Goal: Book appointment/travel/reservation

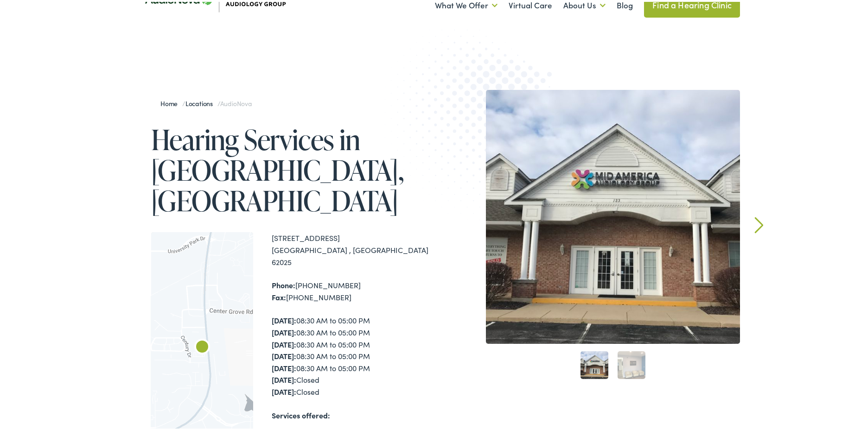
scroll to position [93, 0]
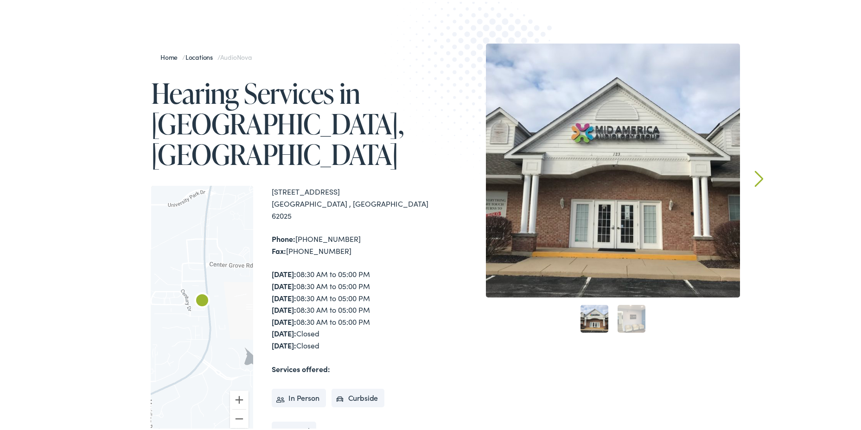
click at [204, 285] on img "AudioNova" at bounding box center [202, 300] width 30 height 30
click at [201, 285] on img "AudioNova" at bounding box center [202, 300] width 30 height 30
click at [236, 389] on button "Zoom in" at bounding box center [239, 398] width 19 height 19
drag, startPoint x: 208, startPoint y: 235, endPoint x: 221, endPoint y: 296, distance: 61.6
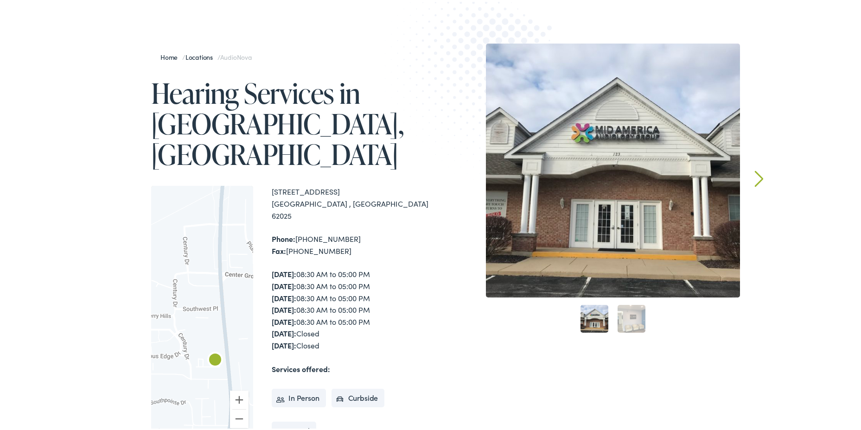
click at [221, 296] on div at bounding box center [202, 311] width 102 height 254
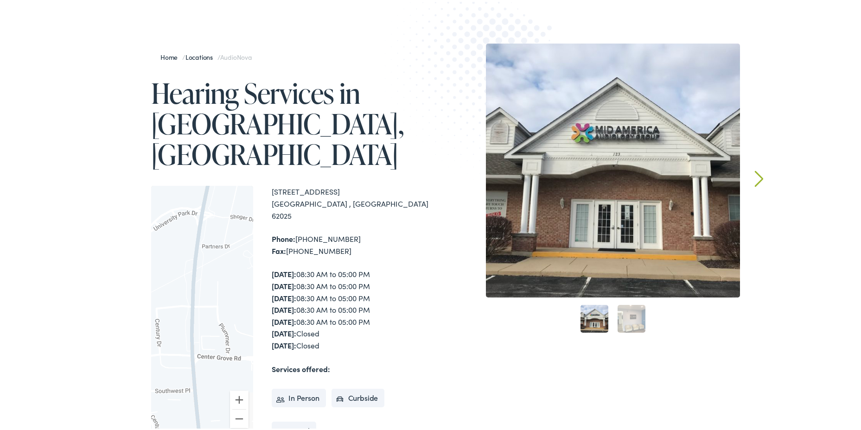
drag, startPoint x: 212, startPoint y: 213, endPoint x: 184, endPoint y: 298, distance: 89.0
click at [184, 298] on div at bounding box center [202, 311] width 102 height 254
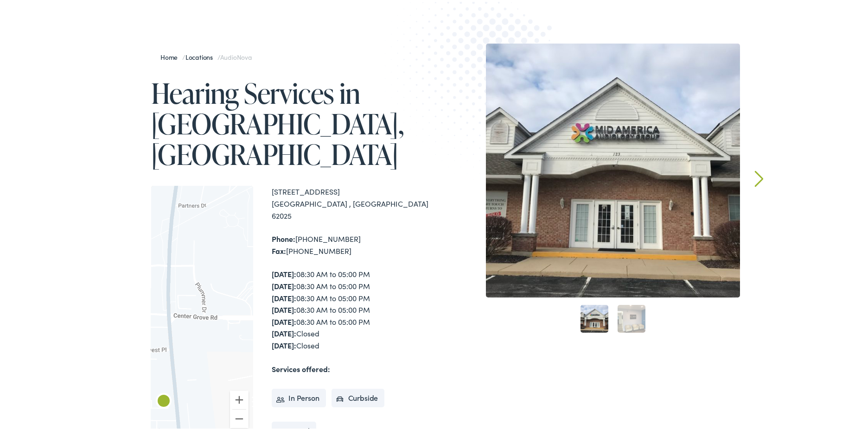
drag, startPoint x: 209, startPoint y: 212, endPoint x: 186, endPoint y: 183, distance: 36.6
click at [186, 184] on div at bounding box center [202, 311] width 102 height 254
drag, startPoint x: 177, startPoint y: 238, endPoint x: 192, endPoint y: 223, distance: 21.3
click at [192, 223] on div at bounding box center [202, 311] width 102 height 254
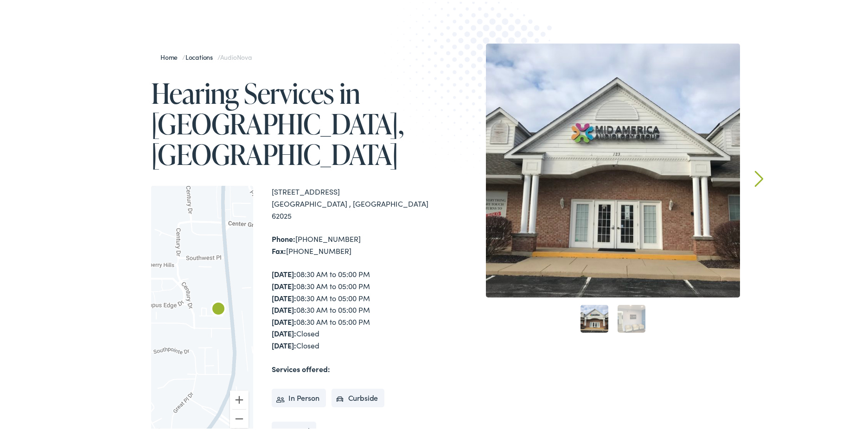
drag, startPoint x: 173, startPoint y: 316, endPoint x: 214, endPoint y: 236, distance: 89.1
click at [214, 236] on div at bounding box center [202, 311] width 102 height 254
click at [755, 175] on link "Next" at bounding box center [759, 177] width 9 height 17
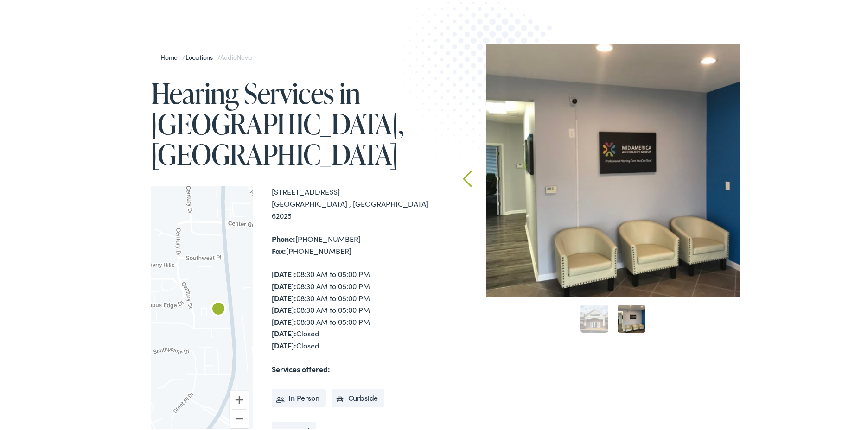
click at [470, 176] on img at bounding box center [485, 80] width 203 height 222
drag, startPoint x: 267, startPoint y: 157, endPoint x: 348, endPoint y: 169, distance: 82.1
click at [348, 184] on div "To navigate the map with touch gestures double-tap and hold your finger on the …" at bounding box center [292, 311] width 283 height 254
copy div "123 Rottingham Court, Suite C Edwardsville , IL 62025"
click at [207, 53] on link "Locations" at bounding box center [201, 55] width 32 height 9
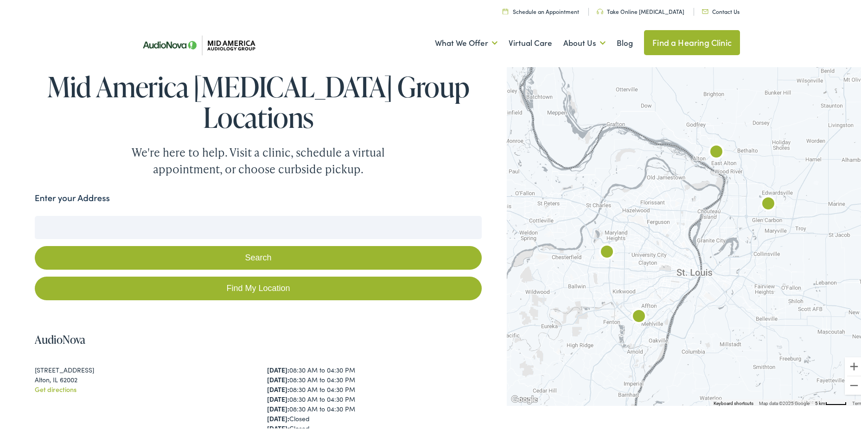
click at [640, 10] on link "Take Online [MEDICAL_DATA]" at bounding box center [641, 10] width 88 height 8
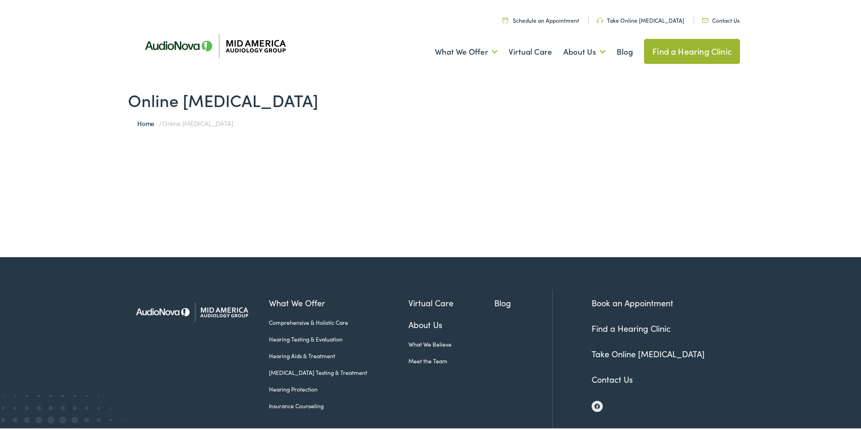
click at [162, 124] on span "Online [MEDICAL_DATA]" at bounding box center [197, 121] width 70 height 9
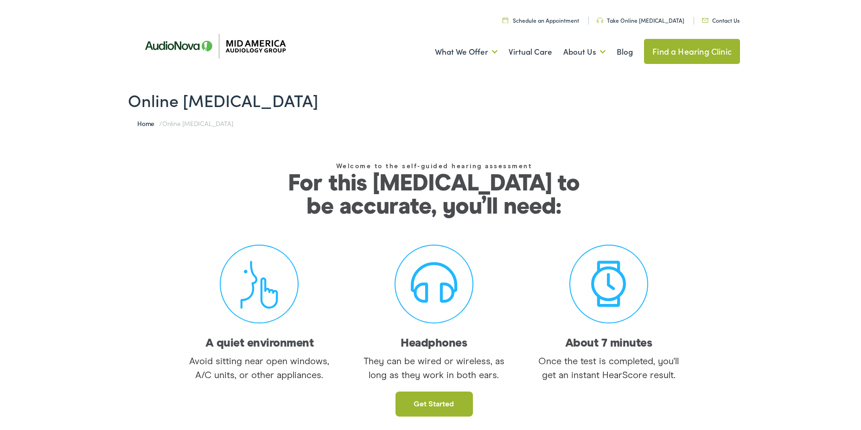
click at [227, 96] on h1 "Online [MEDICAL_DATA]" at bounding box center [434, 98] width 612 height 20
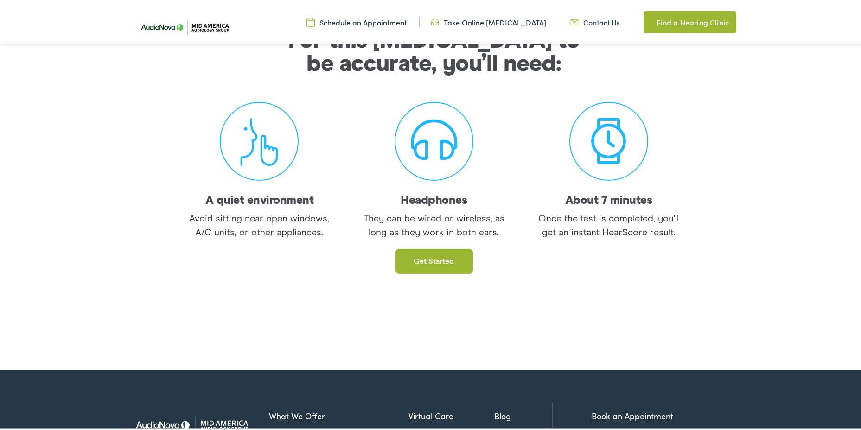
scroll to position [278, 0]
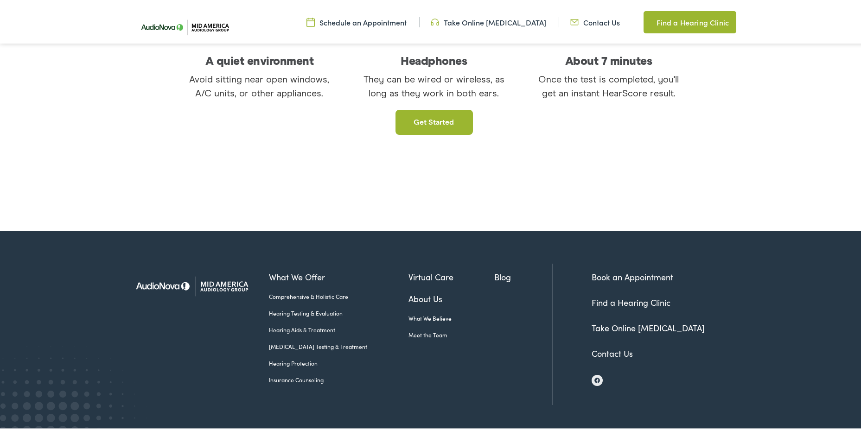
click at [296, 309] on link "Hearing Testing & Evaluation" at bounding box center [339, 311] width 140 height 8
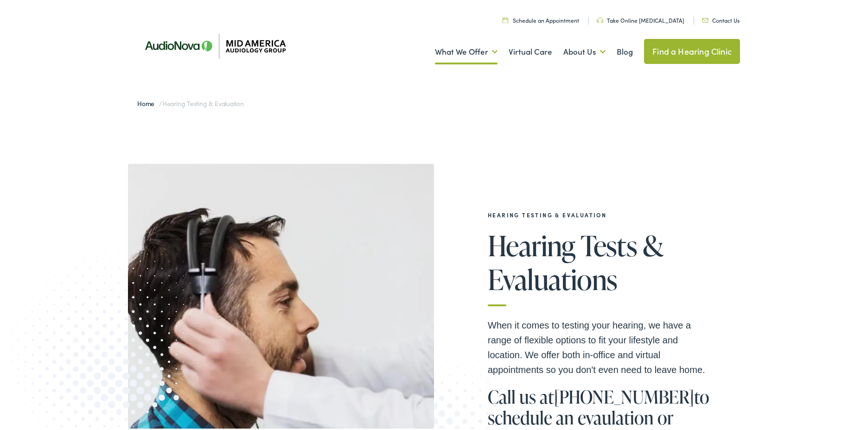
scroll to position [139, 0]
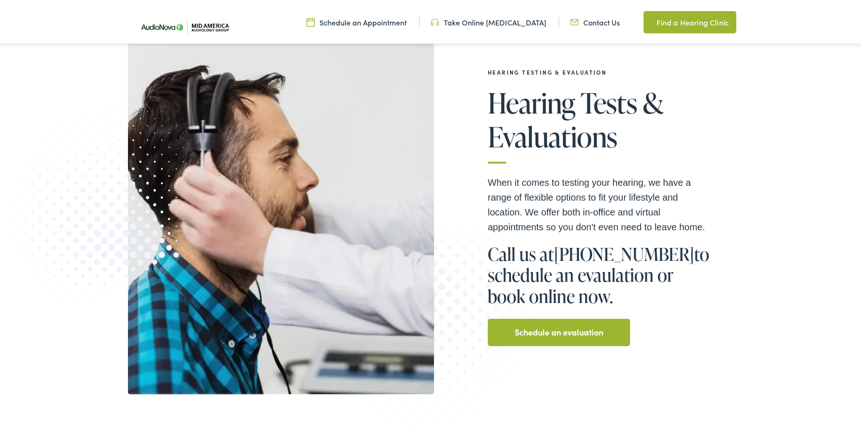
click at [553, 336] on link "Schedule an evaluation" at bounding box center [559, 330] width 89 height 15
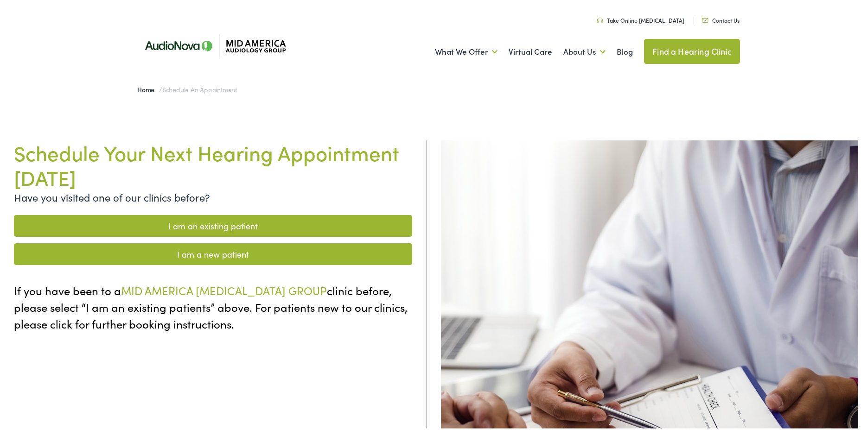
click at [231, 256] on link "I am a new patient" at bounding box center [213, 252] width 398 height 22
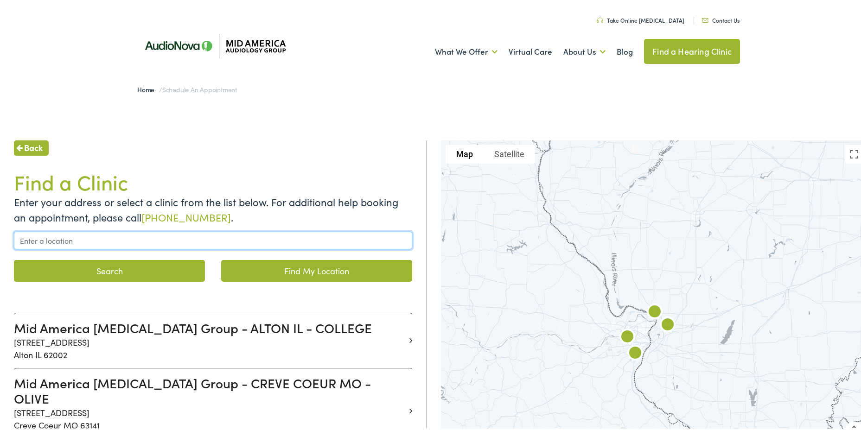
click at [103, 244] on input "text" at bounding box center [213, 239] width 398 height 18
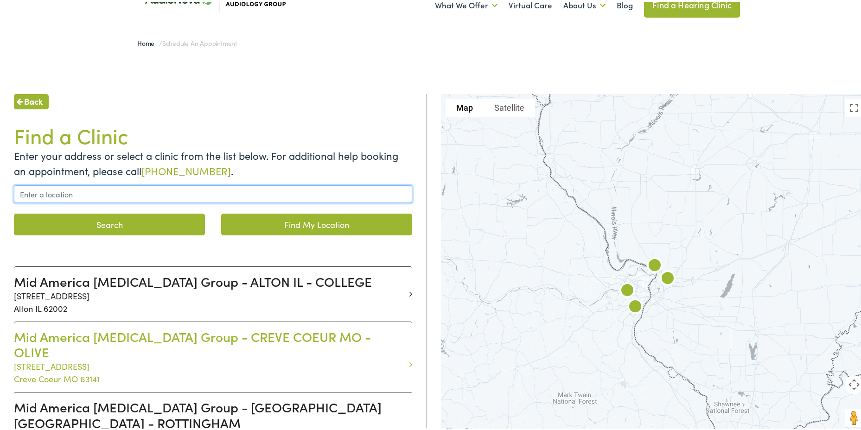
scroll to position [139, 0]
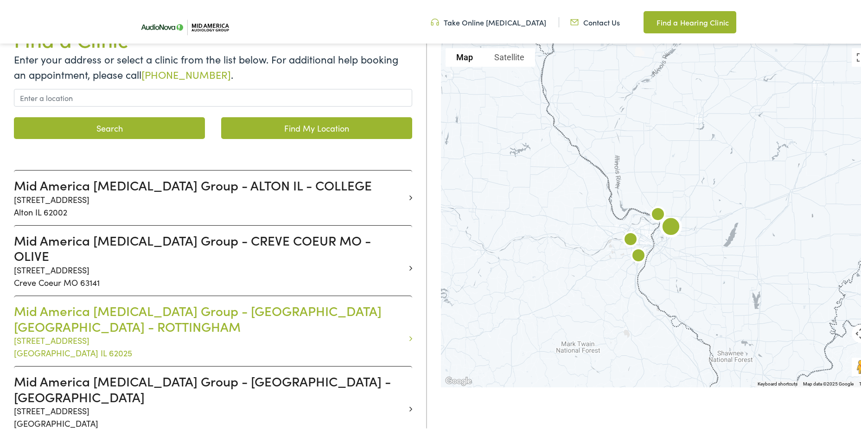
click at [153, 308] on h3 "Mid America Audiology Group - EDWARDSVILLE IL - ROTTINGHAM" at bounding box center [209, 316] width 391 height 31
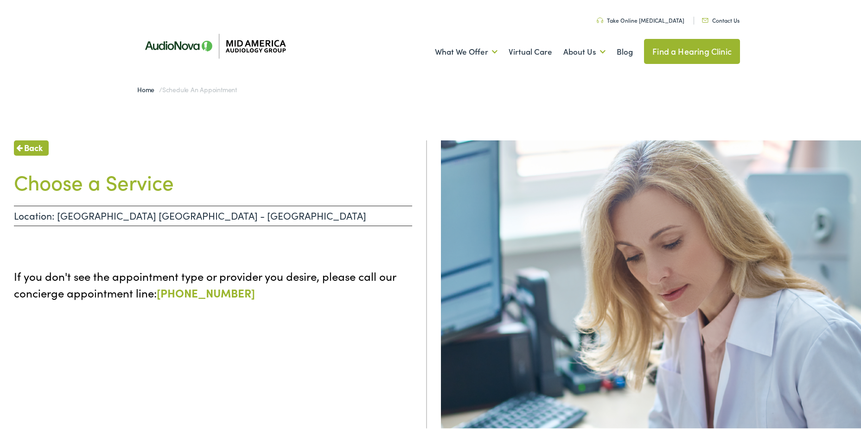
click at [31, 143] on span "Back" at bounding box center [33, 146] width 19 height 13
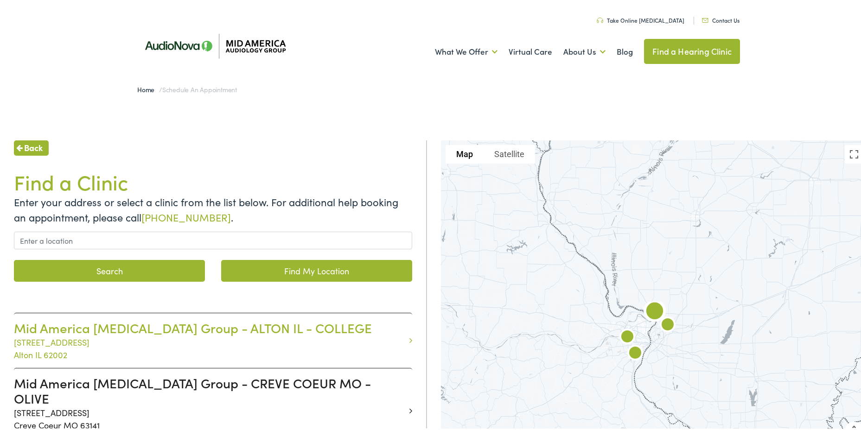
click at [143, 353] on p "3511 College Ave Alton IL 62002" at bounding box center [209, 346] width 391 height 25
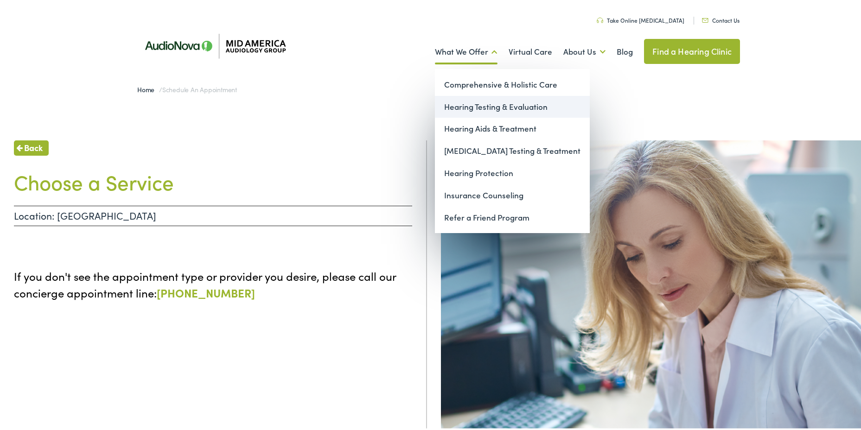
click at [481, 100] on link "Hearing Testing & Evaluation" at bounding box center [512, 105] width 155 height 22
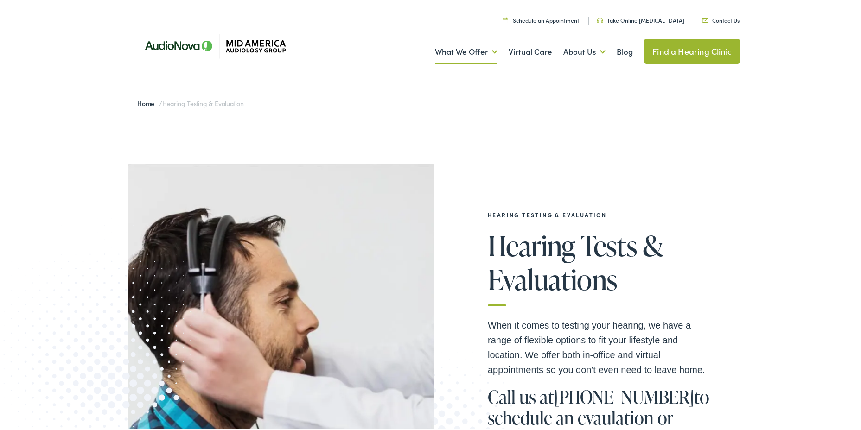
click at [715, 16] on link "Contact Us" at bounding box center [721, 18] width 38 height 8
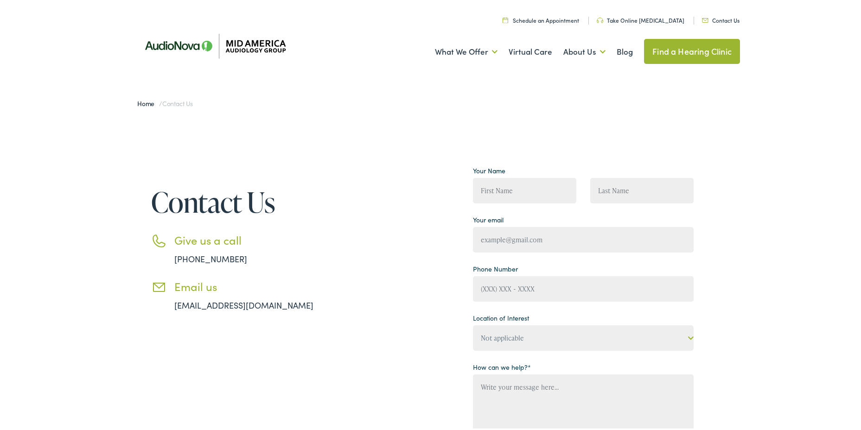
click at [693, 47] on link "Find a Hearing Clinic" at bounding box center [692, 49] width 96 height 25
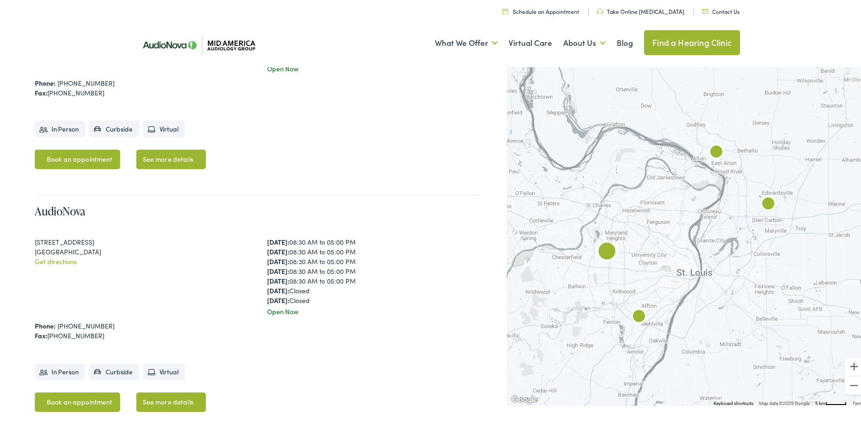
scroll to position [556, 0]
